Goal: Find specific page/section: Find specific page/section

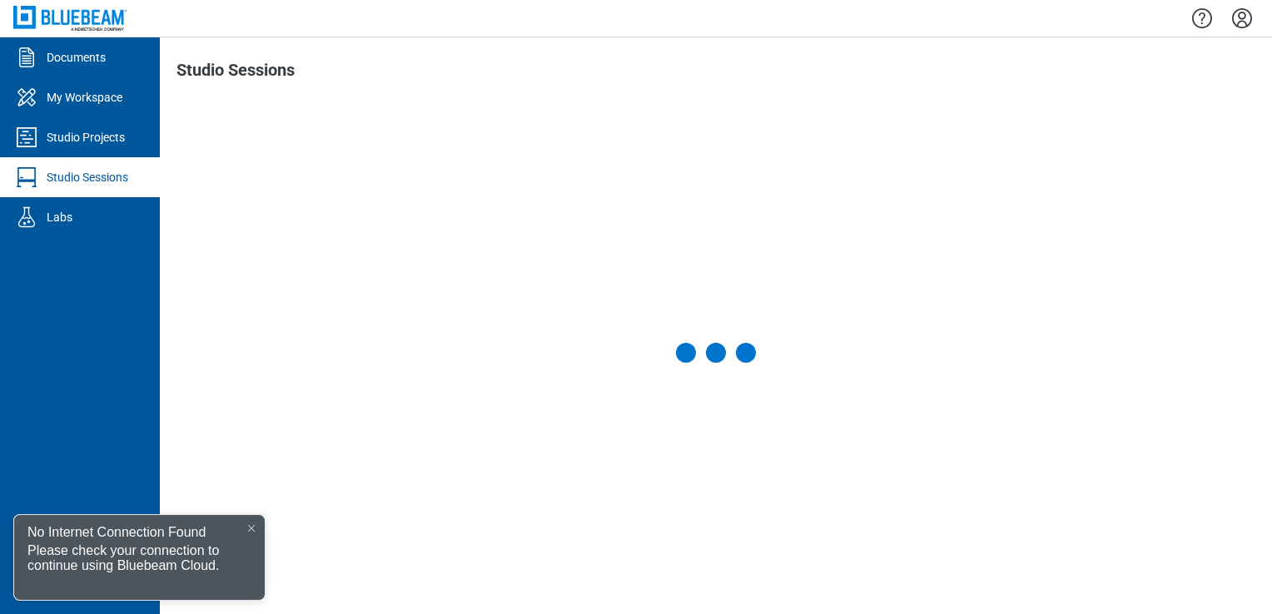
click at [248, 522] on div at bounding box center [251, 528] width 13 height 13
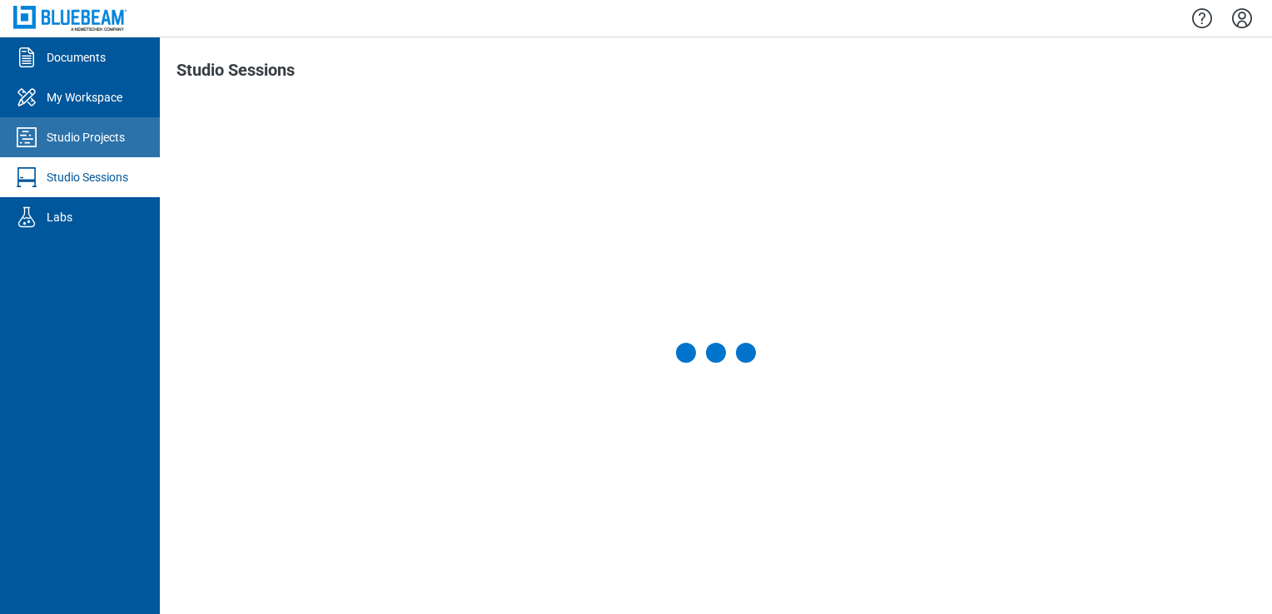
click at [111, 144] on div "Studio Projects" at bounding box center [86, 137] width 78 height 17
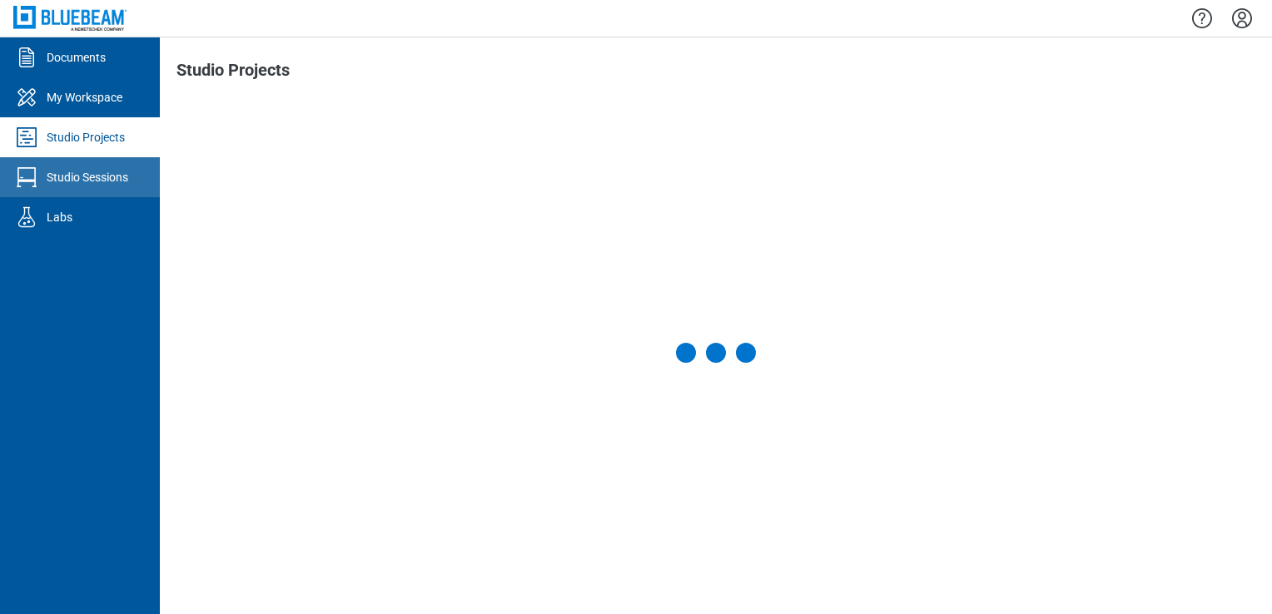
click at [110, 165] on link "Studio Sessions" at bounding box center [80, 177] width 160 height 40
